Goal: Check status

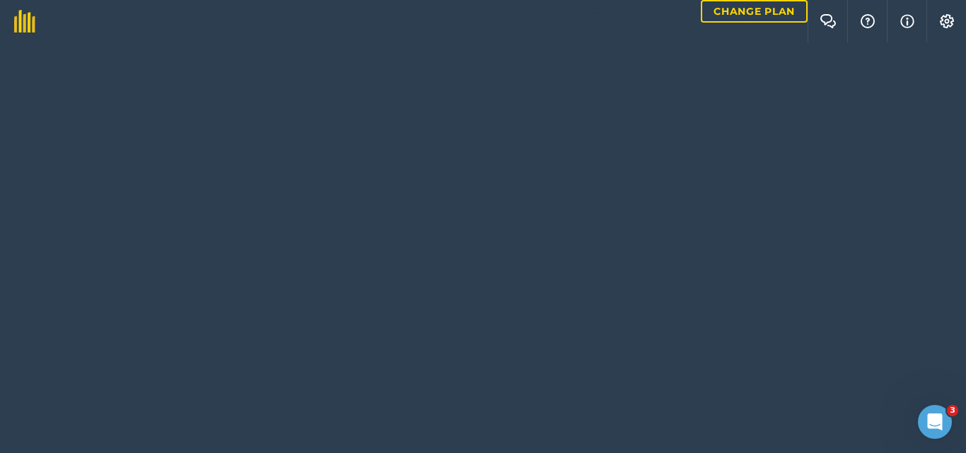
scroll to position [1734, 0]
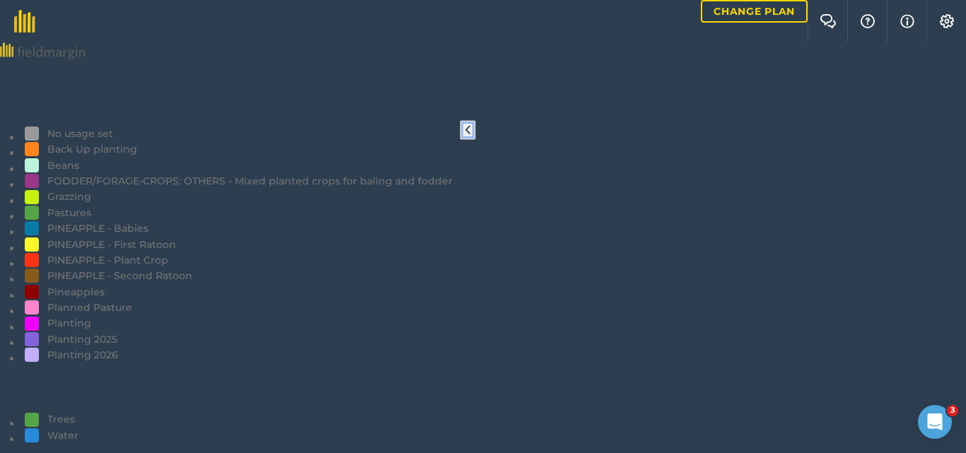
click at [467, 140] on button at bounding box center [468, 130] width 16 height 20
click at [43, 136] on icon at bounding box center [43, 130] width 5 height 13
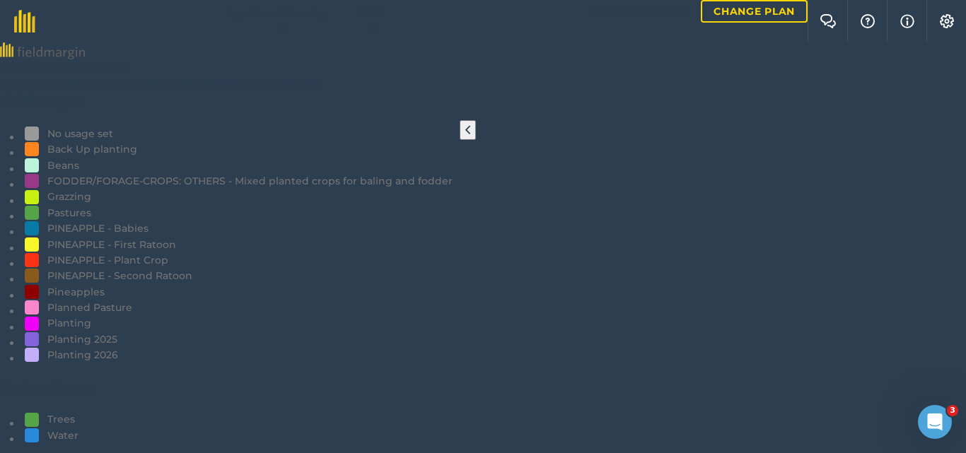
scroll to position [252, 0]
